Goal: Find specific page/section: Find specific page/section

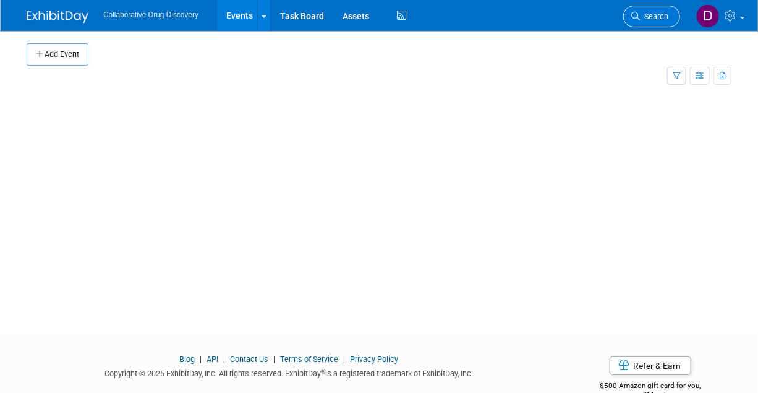
click at [657, 23] on link "Search" at bounding box center [651, 17] width 57 height 22
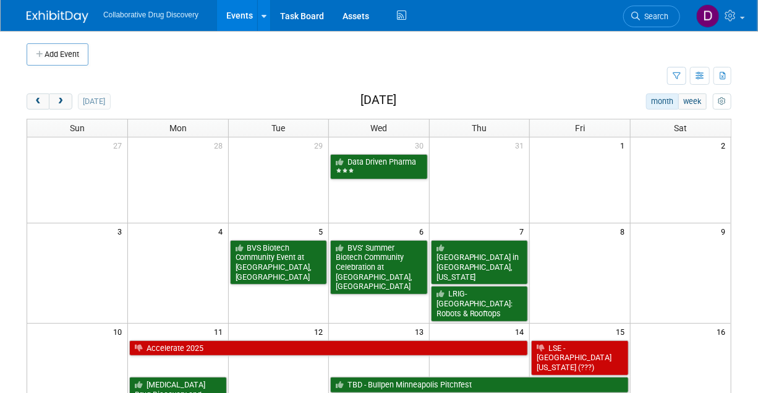
click at [655, 20] on span "Search" at bounding box center [654, 16] width 28 height 9
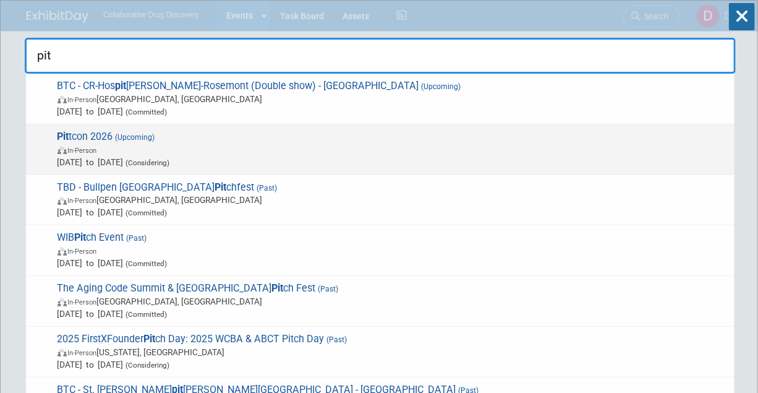
type input "pit"
click at [150, 153] on span "In-Person" at bounding box center [392, 149] width 671 height 12
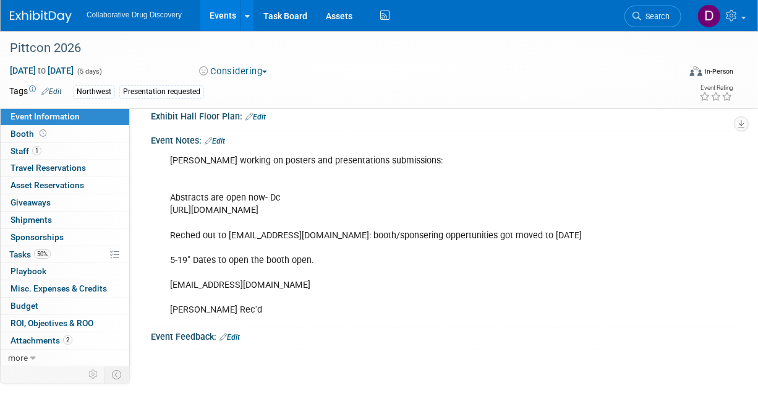
scroll to position [257, 0]
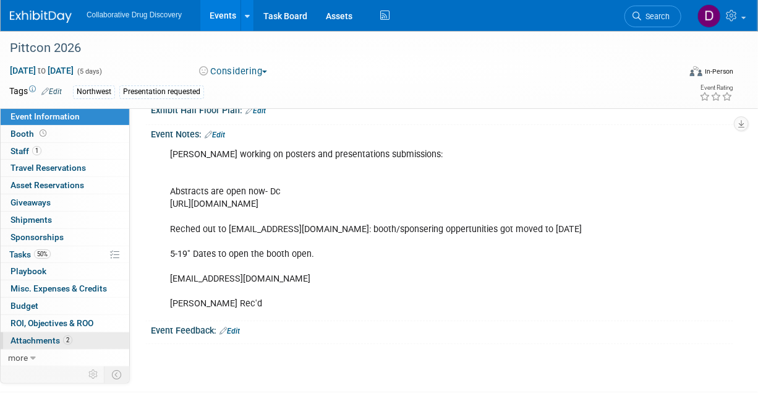
click at [38, 342] on span "Attachments 2" at bounding box center [42, 340] width 62 height 10
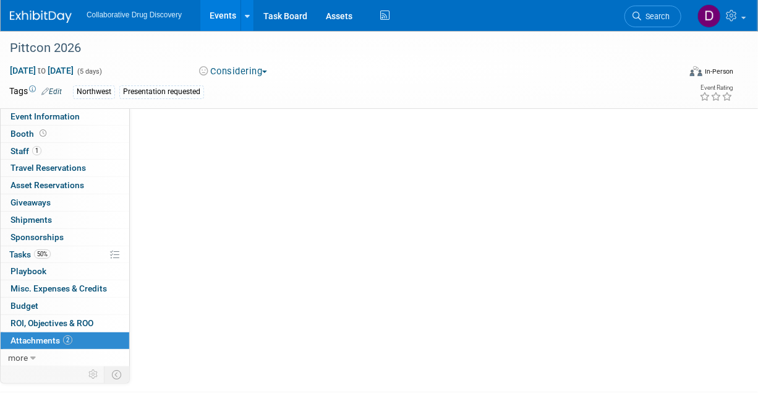
scroll to position [0, 0]
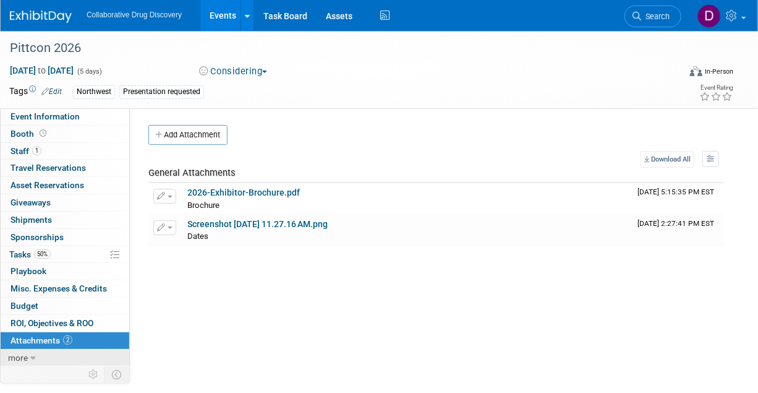
click at [30, 355] on icon at bounding box center [33, 358] width 6 height 9
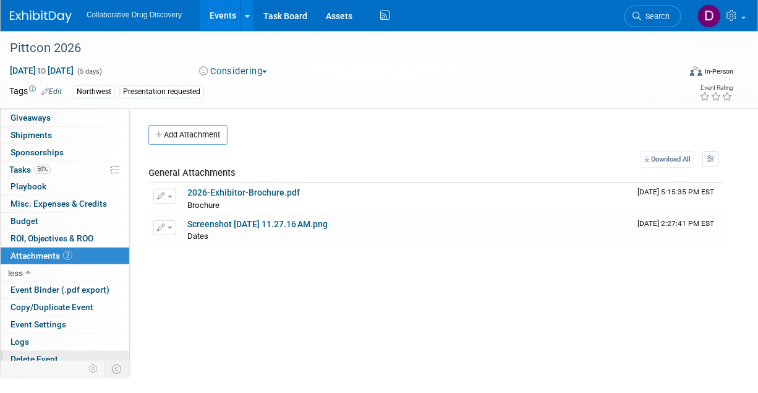
scroll to position [89, 0]
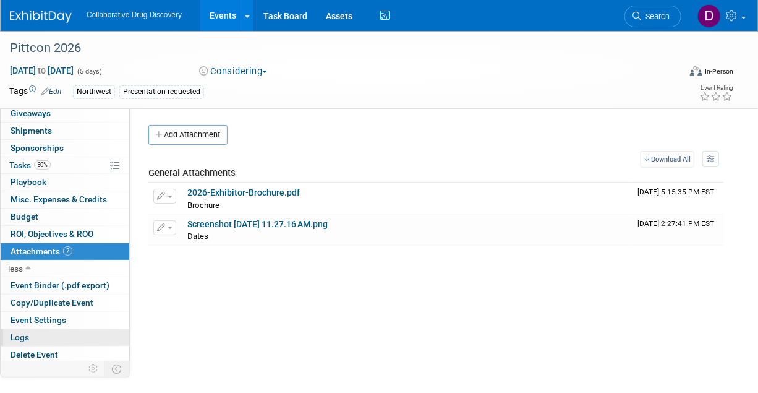
click at [43, 334] on link "Logs" at bounding box center [65, 337] width 129 height 17
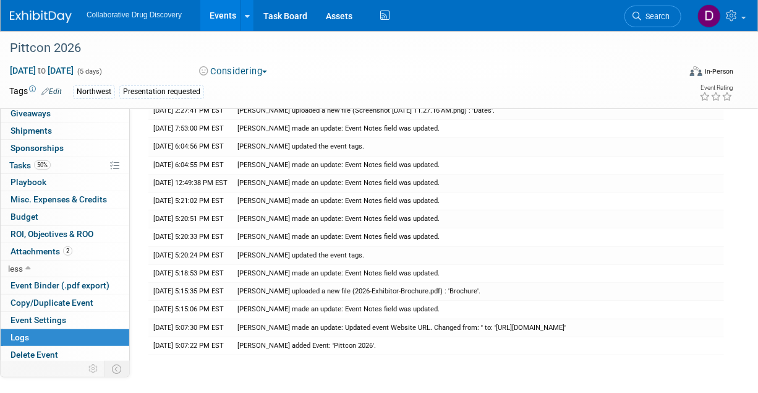
scroll to position [0, 0]
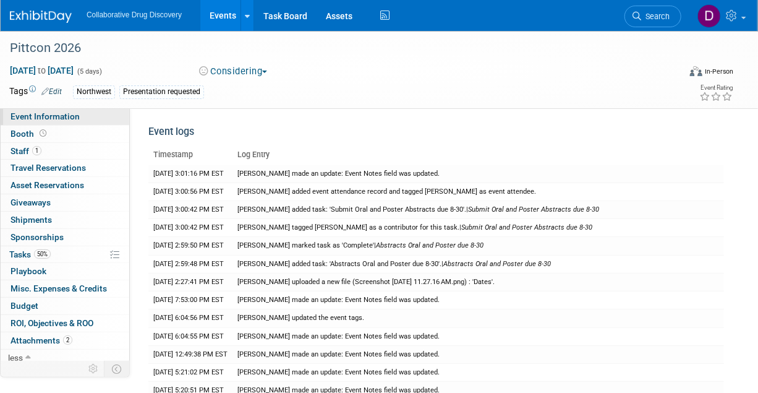
click at [40, 117] on span "Event Information" at bounding box center [45, 116] width 69 height 10
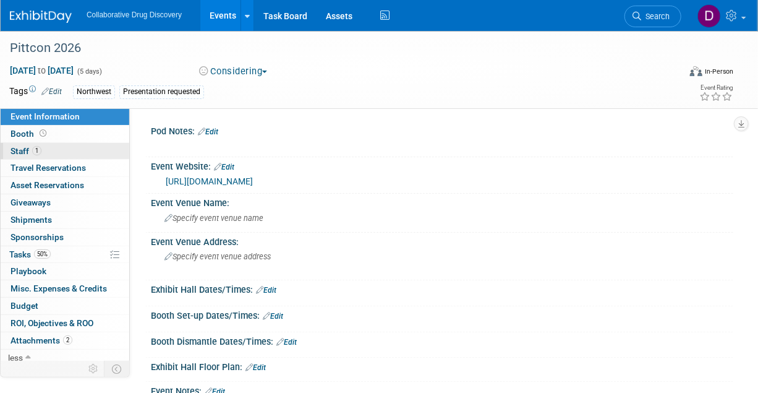
click at [35, 155] on span "Staff 1" at bounding box center [26, 151] width 31 height 10
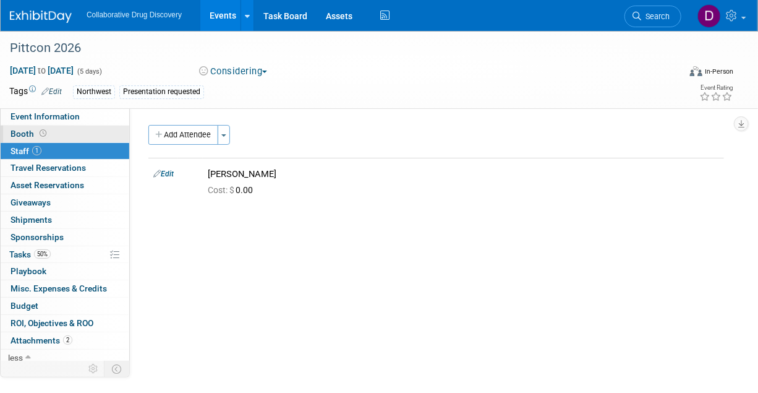
click at [38, 138] on span "Booth" at bounding box center [30, 134] width 38 height 10
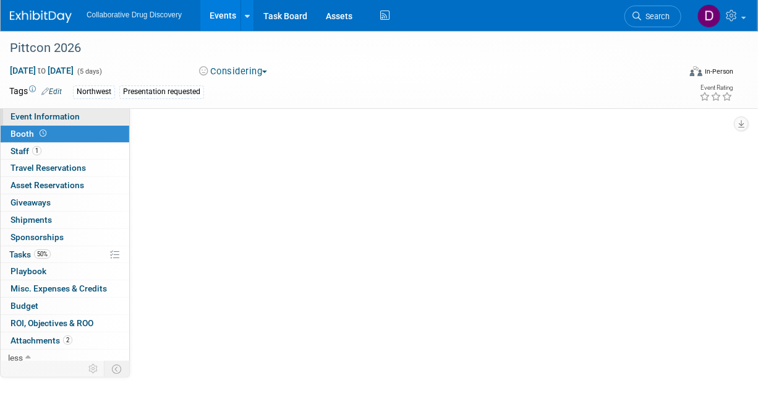
click at [45, 123] on link "Event Information" at bounding box center [65, 116] width 129 height 17
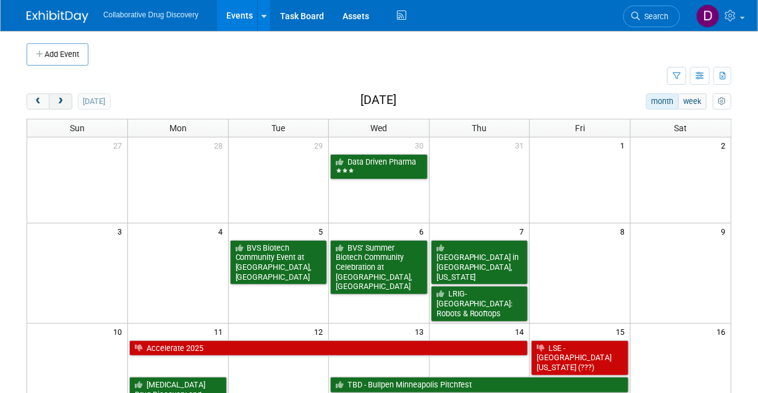
click at [68, 97] on button "next" at bounding box center [60, 101] width 23 height 16
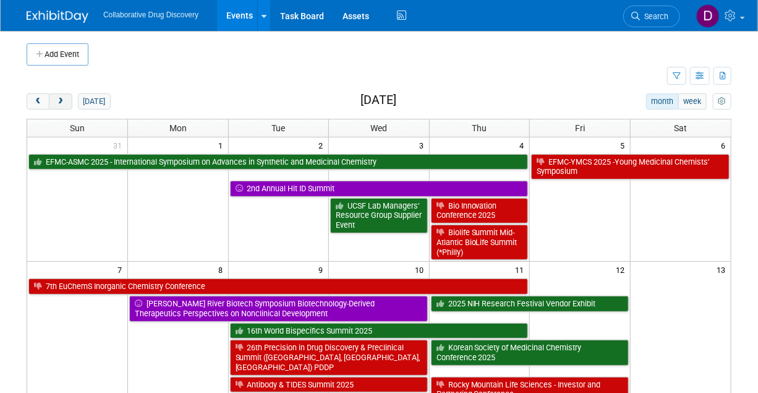
click at [67, 98] on button "next" at bounding box center [60, 101] width 23 height 16
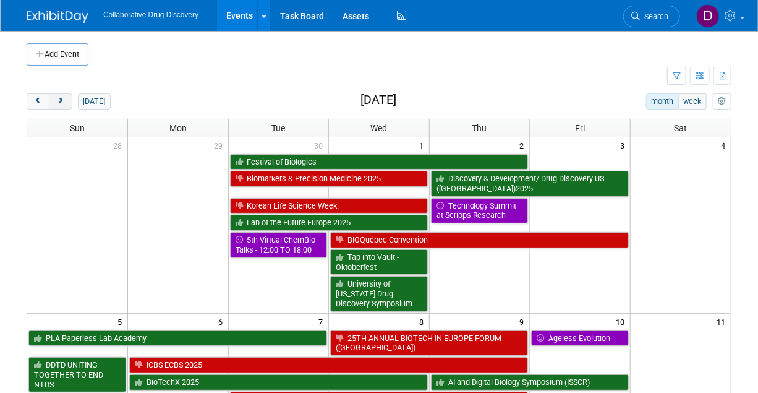
click at [67, 98] on button "next" at bounding box center [60, 101] width 23 height 16
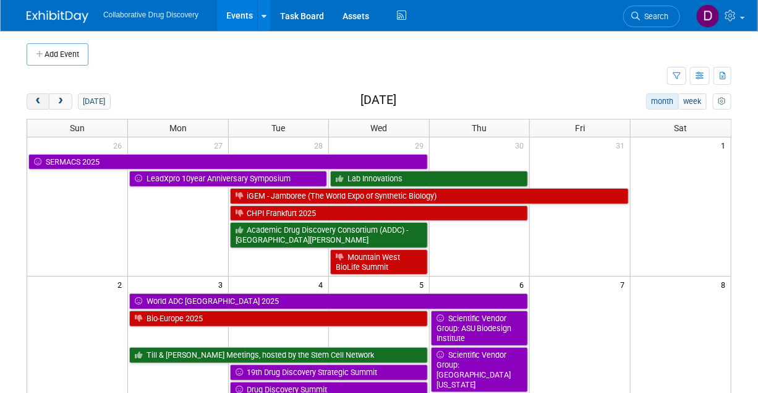
click at [43, 106] on button "prev" at bounding box center [38, 101] width 23 height 16
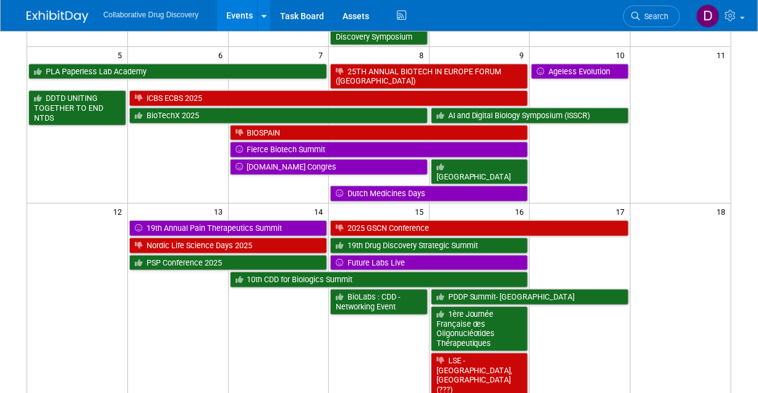
scroll to position [260, 0]
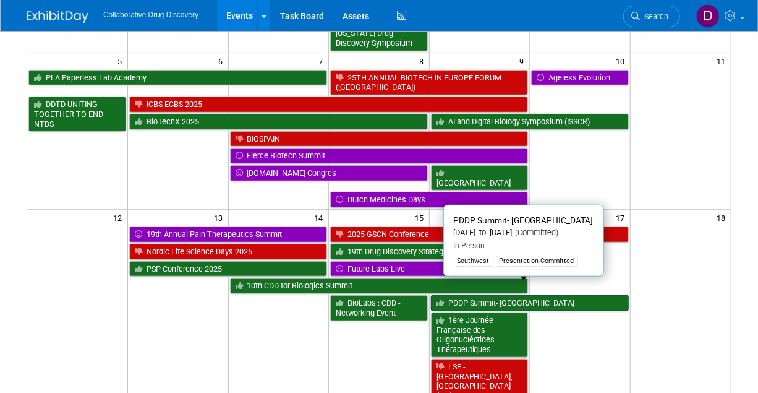
click at [499, 295] on link "PDDP Summit- San Diego" at bounding box center [530, 303] width 198 height 16
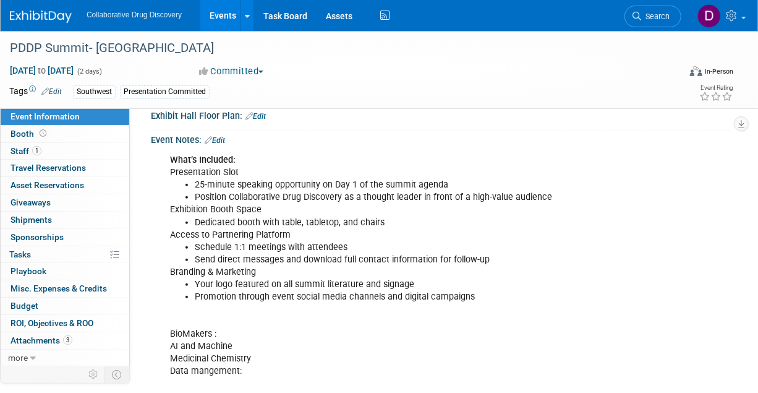
scroll to position [505, 0]
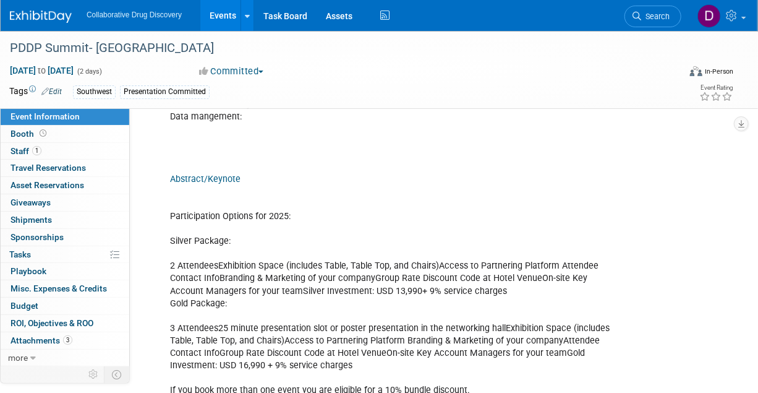
click at [69, 117] on span "Event Information" at bounding box center [45, 116] width 69 height 10
